Goal: Task Accomplishment & Management: Use online tool/utility

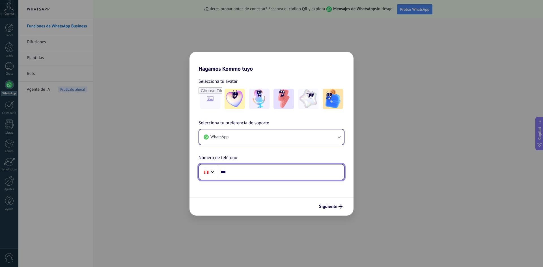
click at [274, 176] on input "***" at bounding box center [281, 172] width 126 height 13
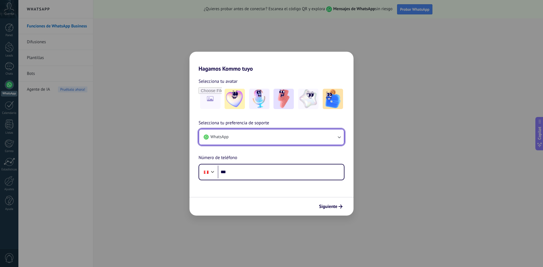
click at [301, 139] on button "WhatsApp" at bounding box center [271, 137] width 145 height 15
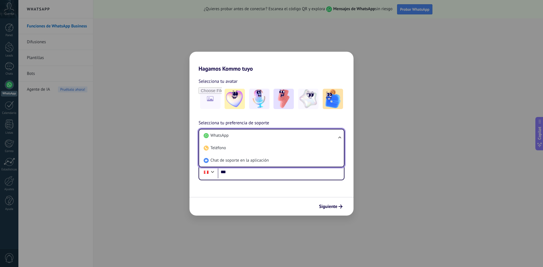
click at [315, 120] on div "Selecciona tu preferencia de soporte WhatsApp WhatsApp Teléfono Chat de soporte…" at bounding box center [272, 150] width 164 height 61
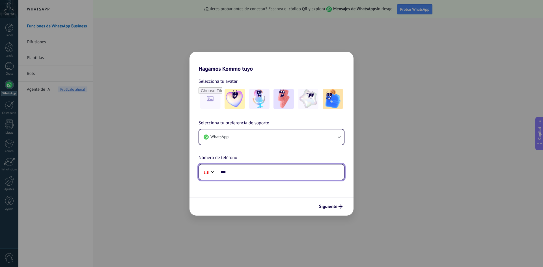
click at [252, 176] on input "***" at bounding box center [281, 172] width 126 height 13
paste input "**********"
type input "**********"
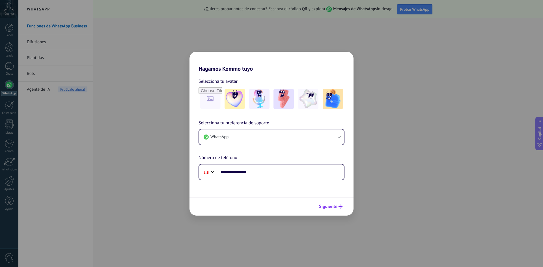
click at [336, 211] on button "Siguiente" at bounding box center [331, 207] width 29 height 10
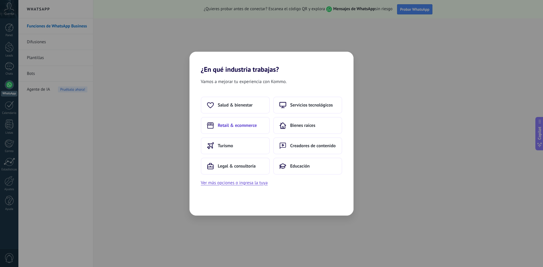
click at [245, 125] on span "Retail & ecommerce" at bounding box center [237, 126] width 39 height 6
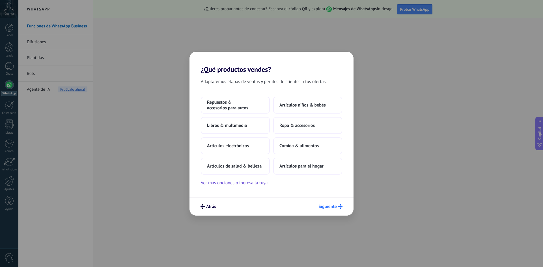
click at [329, 206] on span "Siguiente" at bounding box center [328, 207] width 18 height 4
click at [326, 205] on span "Siguiente" at bounding box center [328, 207] width 18 height 4
click at [330, 208] on span "Siguiente" at bounding box center [328, 207] width 18 height 4
click at [233, 106] on span "Repuestos & accesorios para autos" at bounding box center [235, 105] width 57 height 11
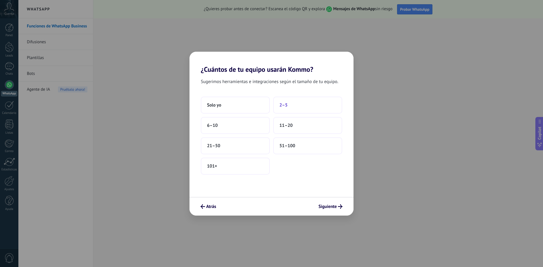
click at [291, 111] on button "2–5" at bounding box center [307, 105] width 69 height 17
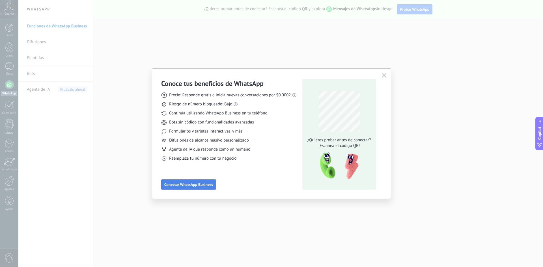
click at [196, 186] on span "Conectar WhatsApp Business" at bounding box center [188, 185] width 49 height 4
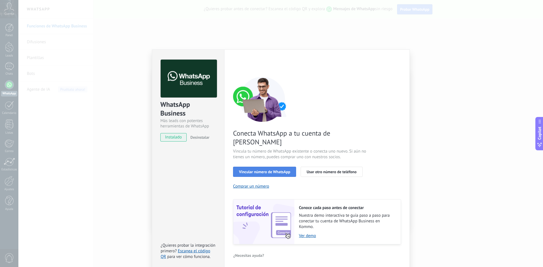
click at [266, 170] on span "Vincular número de WhatsApp" at bounding box center [264, 172] width 51 height 4
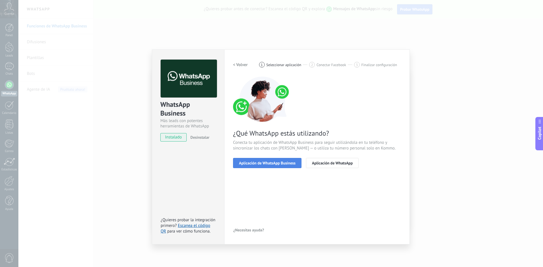
click at [279, 164] on span "Aplicación de WhatsApp Business" at bounding box center [267, 163] width 57 height 4
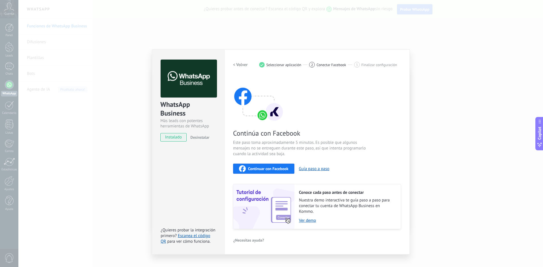
click at [171, 137] on span "instalado" at bounding box center [174, 137] width 26 height 8
click at [322, 150] on span "Este paso toma aproximadamente 5 minutos. Es posible que algunos mensajes no se…" at bounding box center [300, 148] width 135 height 17
click at [267, 117] on img at bounding box center [258, 99] width 51 height 45
click at [237, 63] on h2 "< Volver" at bounding box center [240, 64] width 15 height 5
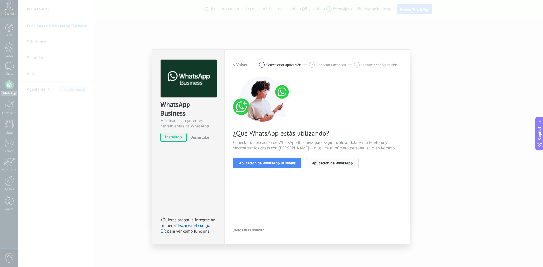
click at [328, 161] on span "Aplicación de WhatsApp" at bounding box center [332, 163] width 41 height 4
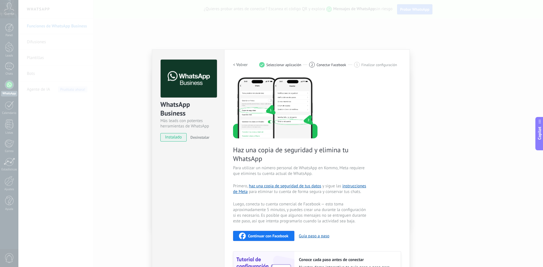
click at [238, 66] on h2 "< Volver" at bounding box center [240, 64] width 15 height 5
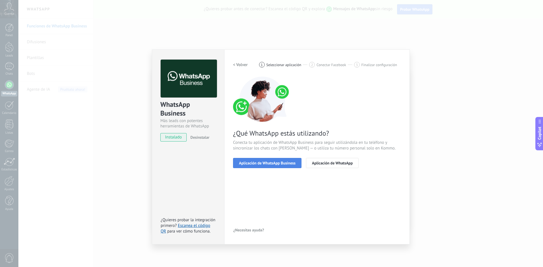
click at [278, 164] on span "Aplicación de WhatsApp Business" at bounding box center [267, 163] width 57 height 4
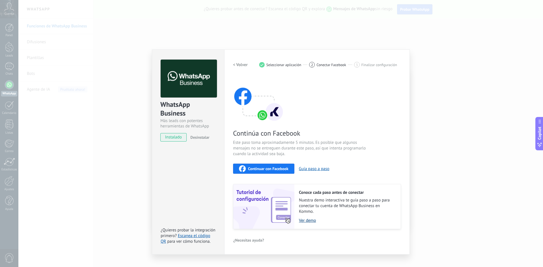
click at [310, 218] on link "Ver demo" at bounding box center [347, 220] width 96 height 5
click at [277, 170] on span "Continuar con Facebook" at bounding box center [268, 169] width 40 height 4
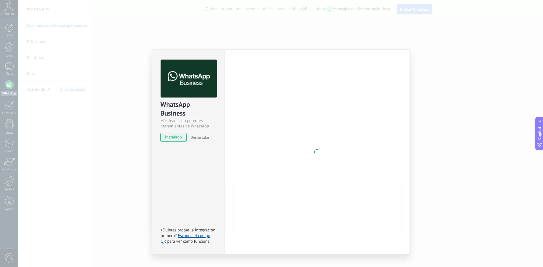
click at [330, 131] on div at bounding box center [317, 152] width 168 height 185
